Goal: Information Seeking & Learning: Understand process/instructions

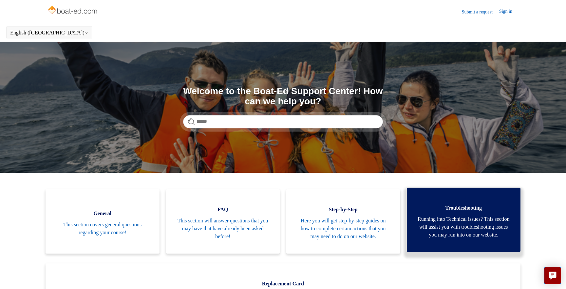
click at [478, 218] on span "Running into Technical issues? This section will assist you with troubleshootin…" at bounding box center [464, 227] width 94 height 24
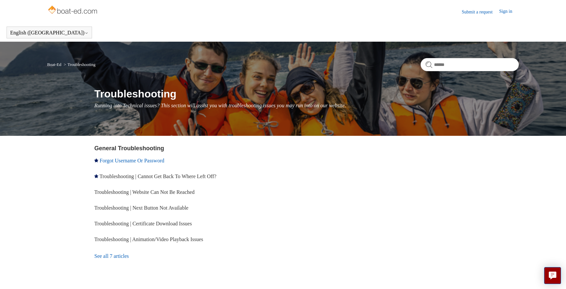
click at [153, 158] on link "Forgot Username Or Password" at bounding box center [132, 161] width 65 height 6
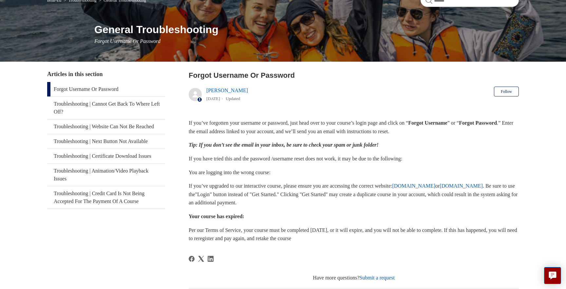
scroll to position [65, 0]
